Goal: Information Seeking & Learning: Check status

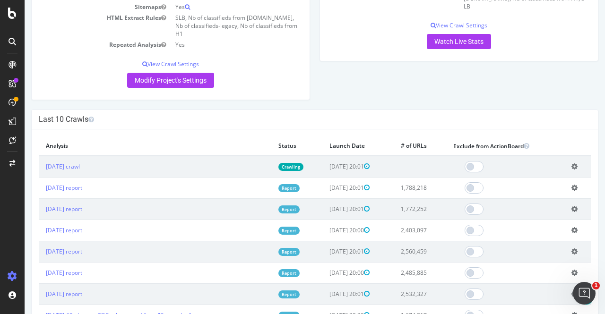
scroll to position [210, 0]
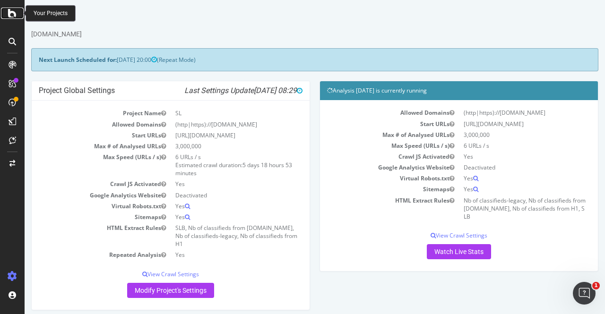
click at [11, 15] on icon at bounding box center [12, 13] width 9 height 11
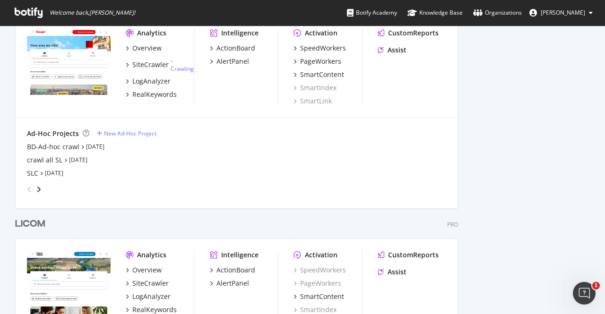
scroll to position [961, 0]
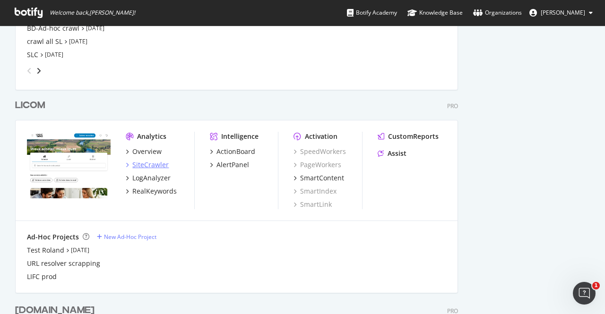
click at [148, 166] on div "SiteCrawler" at bounding box center [150, 164] width 36 height 9
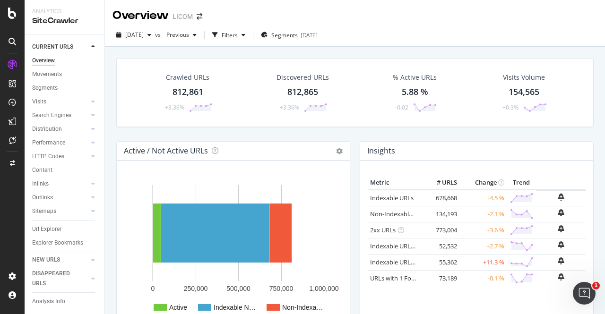
click at [359, 136] on div "Crawled URLs 812,861 +3.36% Discovered URLs 812,865 +3.36% % Active URLs 5.88 %…" at bounding box center [354, 99] width 487 height 83
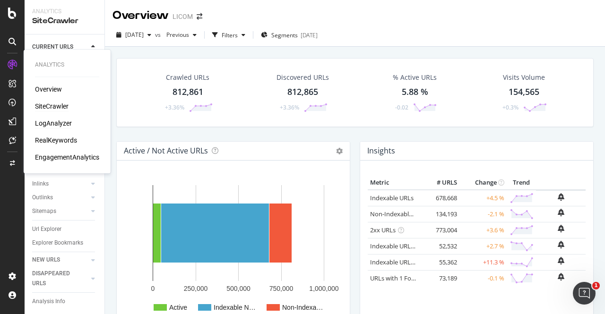
click at [50, 123] on div "LogAnalyzer" at bounding box center [53, 123] width 37 height 9
